Goal: Task Accomplishment & Management: Use online tool/utility

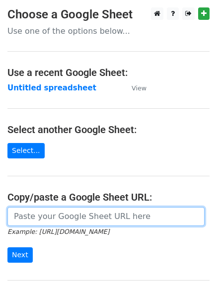
click at [42, 220] on input "url" at bounding box center [105, 216] width 197 height 19
type input "[URL][DOMAIN_NAME]"
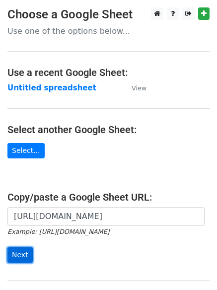
click at [9, 256] on input "Next" at bounding box center [19, 254] width 25 height 15
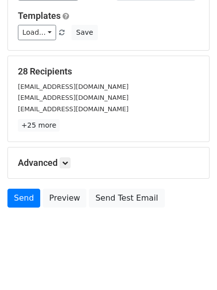
scroll to position [96, 0]
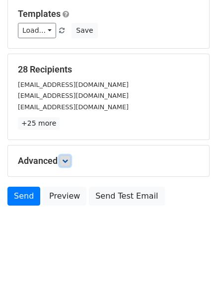
click at [67, 162] on icon at bounding box center [65, 161] width 6 height 6
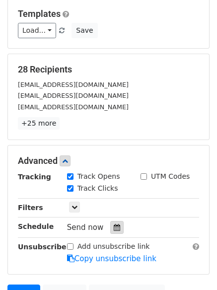
click at [114, 231] on div at bounding box center [116, 227] width 13 height 13
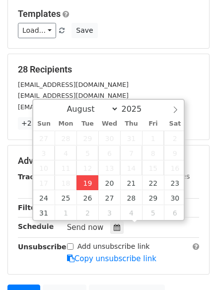
type input "2025-08-19 14:33"
type input "02"
type input "33"
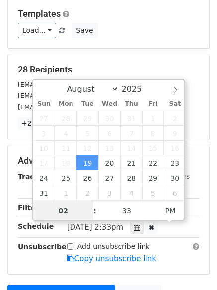
scroll to position [0, 0]
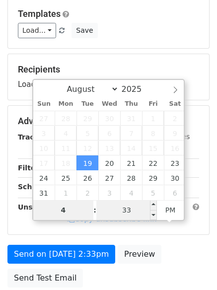
type input "4"
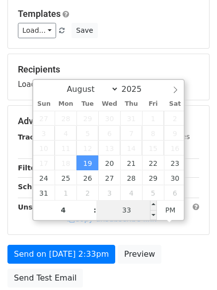
type input "2025-08-19 16:33"
type input "04"
click at [129, 207] on input "33" at bounding box center [126, 210] width 61 height 20
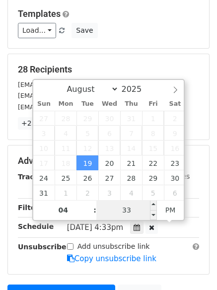
type input "0"
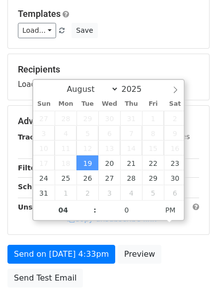
type input "2025-08-19 16:00"
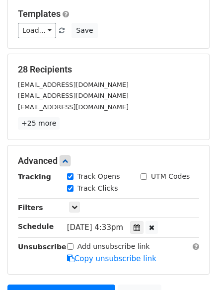
scroll to position [168, 0]
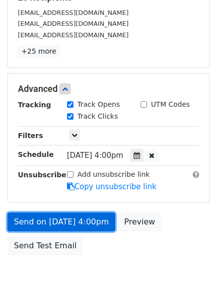
click at [46, 219] on link "Send on Aug 19 at 4:00pm" at bounding box center [61, 221] width 108 height 19
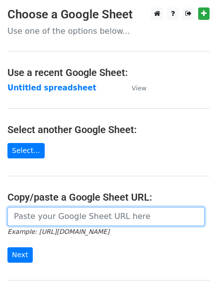
click at [63, 219] on input "url" at bounding box center [105, 216] width 197 height 19
click at [66, 217] on input "url" at bounding box center [105, 216] width 197 height 19
type input "[URL][DOMAIN_NAME]"
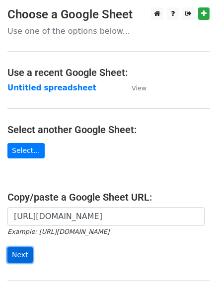
click at [15, 251] on input "Next" at bounding box center [19, 254] width 25 height 15
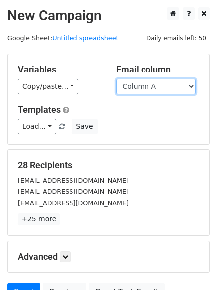
click at [188, 86] on select "Column A Column B Column C" at bounding box center [155, 86] width 79 height 15
select select "Column B"
click at [116, 79] on select "Column A Column B Column C" at bounding box center [155, 86] width 79 height 15
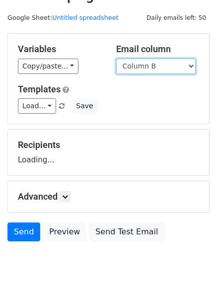
scroll to position [56, 0]
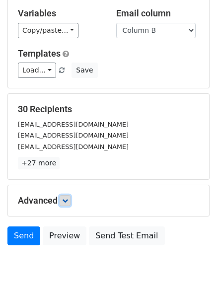
click at [68, 200] on icon at bounding box center [65, 201] width 6 height 6
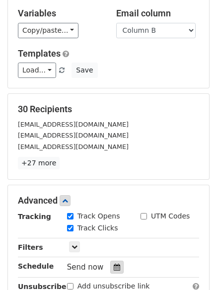
click at [114, 267] on icon at bounding box center [117, 267] width 6 height 7
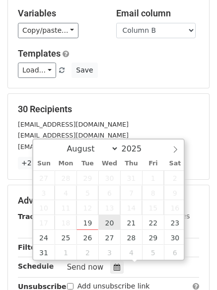
type input "[DATE] 12:00"
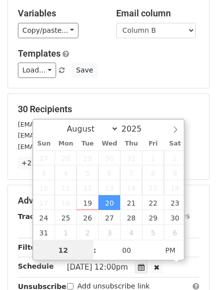
scroll to position [0, 0]
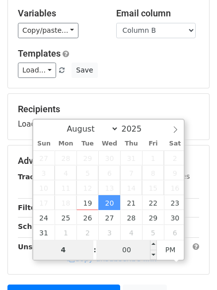
type input "4"
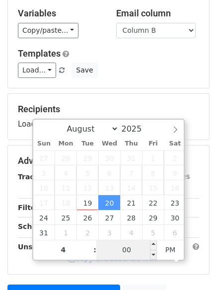
type input "[DATE] 16:00"
type input "04"
click at [123, 251] on input "00" at bounding box center [126, 250] width 61 height 20
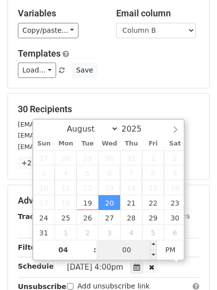
type input "5"
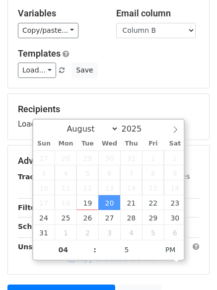
type input "2025-08-20 16:05"
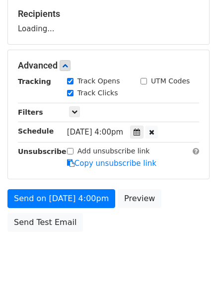
scroll to position [177, 0]
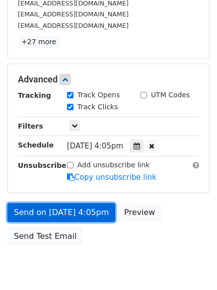
click at [42, 213] on link "Send on Aug 20 at 4:05pm" at bounding box center [61, 212] width 108 height 19
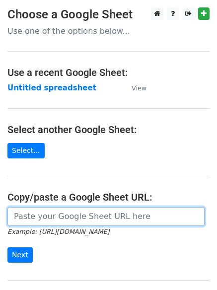
click at [49, 219] on input "url" at bounding box center [105, 216] width 197 height 19
type input "https://docs.google.com/spreadsheets/d/1M1FODsR9kTiNfVhpvd7bjKqJF72b9z8Aosy4pUG…"
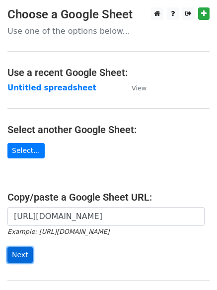
click at [13, 254] on input "Next" at bounding box center [19, 254] width 25 height 15
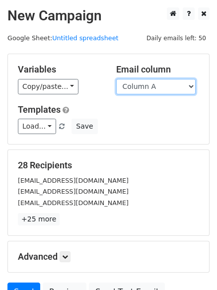
click at [190, 85] on select "Column A Column B Column C" at bounding box center [155, 86] width 79 height 15
select select "Column C"
click at [116, 79] on select "Column A Column B Column C" at bounding box center [155, 86] width 79 height 15
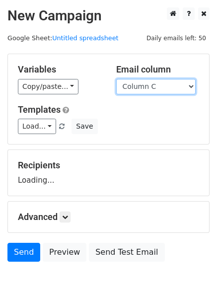
scroll to position [56, 0]
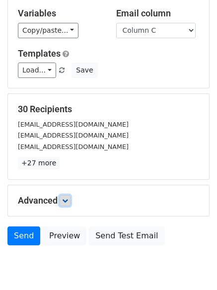
click at [67, 200] on icon at bounding box center [65, 201] width 6 height 6
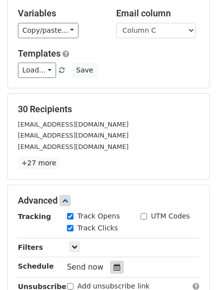
click at [114, 264] on icon at bounding box center [117, 267] width 6 height 7
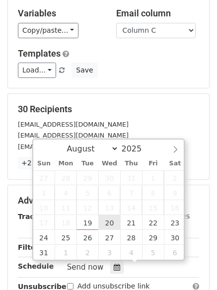
type input "[DATE] 12:00"
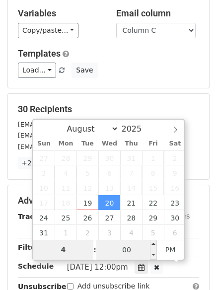
type input "4"
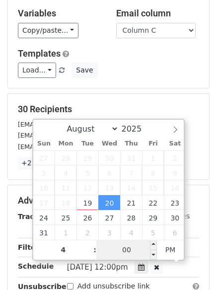
type input "[DATE] 16:00"
type input "04"
click at [121, 252] on input "00" at bounding box center [126, 250] width 61 height 20
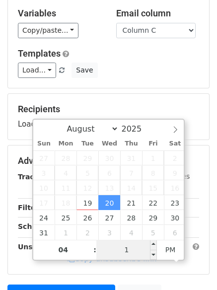
type input "10"
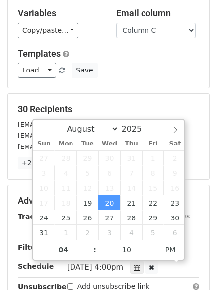
type input "[DATE] 16:10"
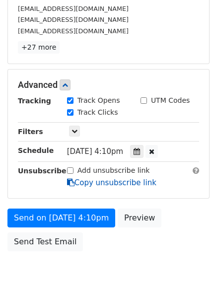
scroll to position [411, 0]
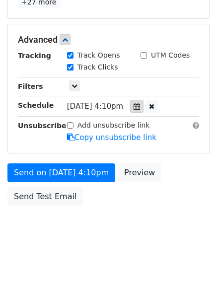
click at [140, 109] on icon at bounding box center [137, 106] width 6 height 7
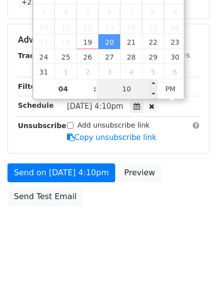
click at [132, 88] on input "10" at bounding box center [126, 89] width 61 height 20
type input "50"
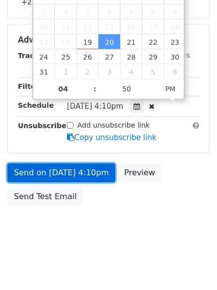
click at [67, 172] on link "Send on [DATE] 4:10pm" at bounding box center [61, 172] width 108 height 19
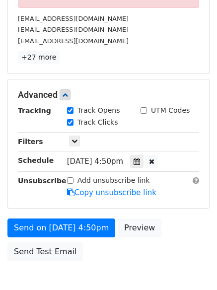
scroll to position [361, 0]
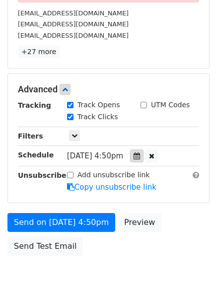
click at [140, 155] on icon at bounding box center [137, 155] width 6 height 7
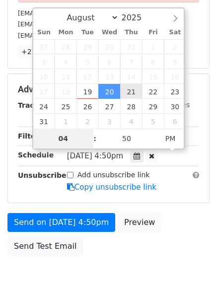
type input "[DATE] 16:50"
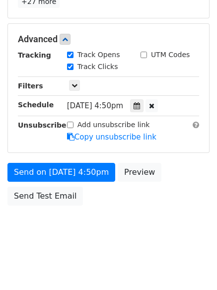
scroll to position [217, 0]
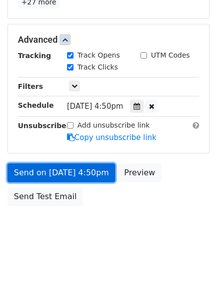
click at [51, 169] on link "Send on [DATE] 4:50pm" at bounding box center [61, 172] width 108 height 19
